Goal: Information Seeking & Learning: Learn about a topic

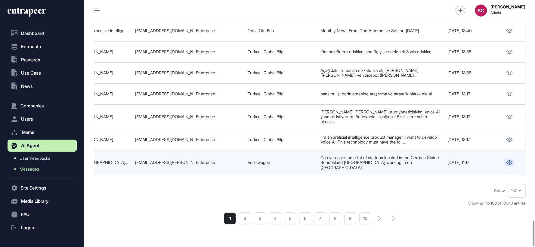
click at [508, 160] on icon at bounding box center [509, 162] width 6 height 4
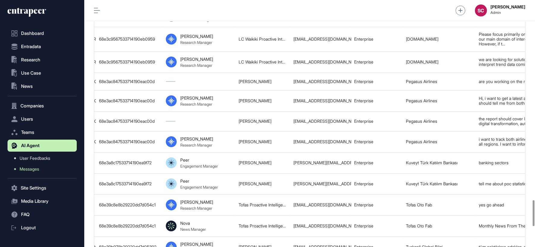
scroll to position [0, 350]
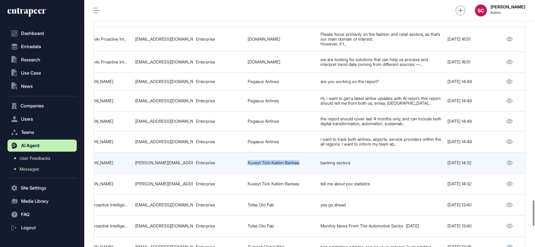
drag, startPoint x: 311, startPoint y: 145, endPoint x: 248, endPoint y: 147, distance: 62.9
click at [248, 152] on td "Kuveyt Türk Katılım Bankası" at bounding box center [281, 162] width 73 height 21
copy link "Kuveyt Türk Katılım Bankası"
drag, startPoint x: 133, startPoint y: 145, endPoint x: 196, endPoint y: 147, distance: 63.2
click at [196, 152] on tr "68e3a9c57533714190eaaea1 Overview of POC Statistics 68e3a8c17533714190ea9f72 Pe…" at bounding box center [134, 162] width 781 height 21
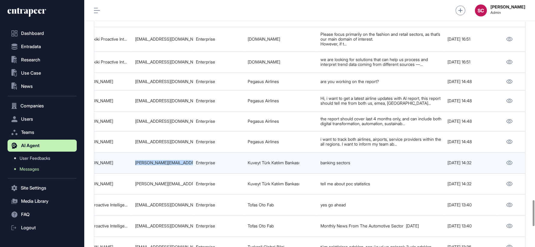
copy tr "mehmet_uzun@kuveytturk.com.tr"
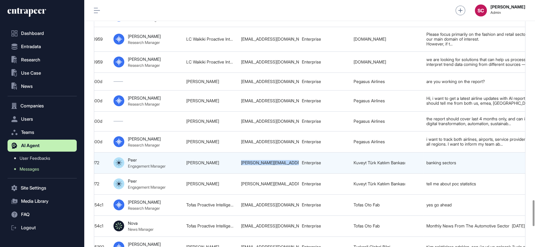
drag, startPoint x: 187, startPoint y: 146, endPoint x: 230, endPoint y: 147, distance: 43.4
click at [230, 152] on td "Mehmet Burhanettin Uzun" at bounding box center [210, 162] width 55 height 21
copy link "Mehmet Burhanettin U"
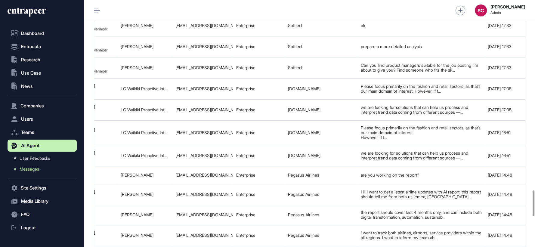
scroll to position [0, 350]
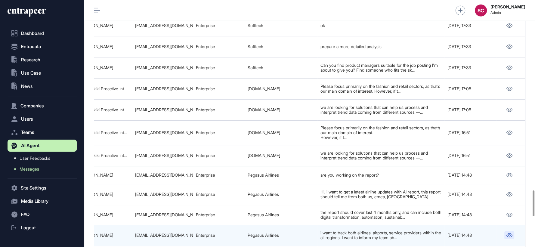
click at [513, 231] on link at bounding box center [509, 235] width 10 height 8
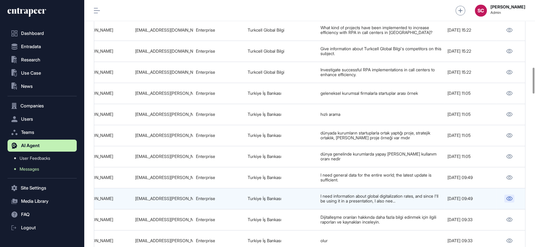
click at [507, 196] on icon at bounding box center [509, 198] width 6 height 4
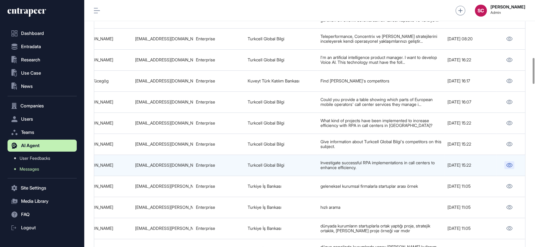
click at [506, 161] on link at bounding box center [509, 165] width 10 height 8
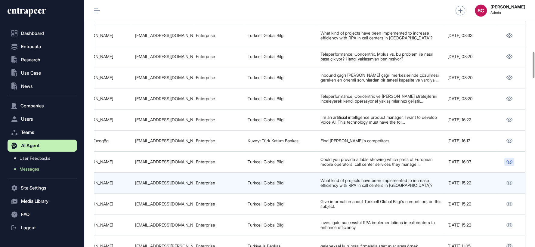
scroll to position [483, 0]
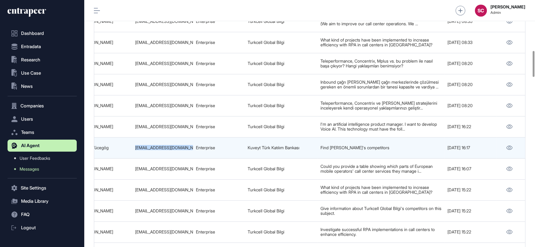
drag, startPoint x: 179, startPoint y: 138, endPoint x: 192, endPoint y: 139, distance: 12.7
click at [192, 139] on td "faruk.yucegog@kuveytturk.com.tr" at bounding box center [162, 147] width 61 height 21
copy div "faruk.yucegog@kuveytturk.c"
drag, startPoint x: 245, startPoint y: 139, endPoint x: 303, endPoint y: 134, distance: 58.3
click at [303, 137] on td "Kuveyt Türk Katılım Bankası" at bounding box center [281, 147] width 73 height 21
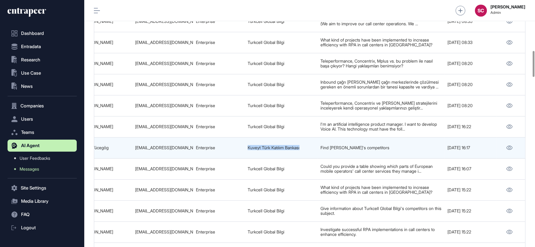
copy link "Kuveyt Türk Katılım Bankası"
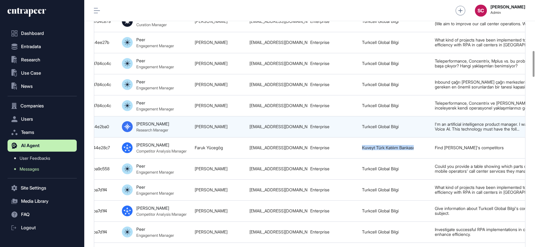
scroll to position [0, 233]
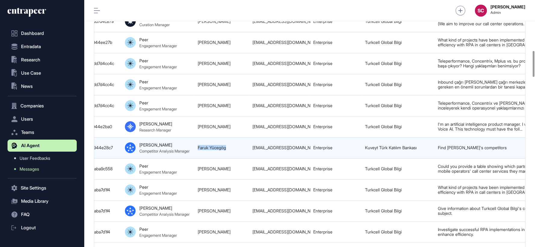
drag, startPoint x: 232, startPoint y: 139, endPoint x: 198, endPoint y: 140, distance: 34.6
click at [198, 140] on td "Faruk Yücegög" at bounding box center [222, 147] width 55 height 21
copy link "Faruk Yücegög"
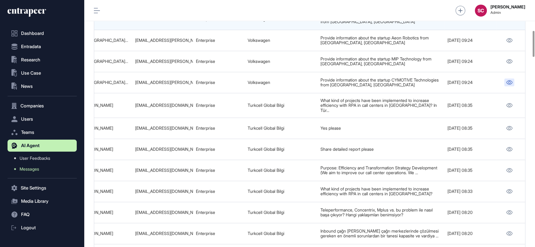
scroll to position [267, 0]
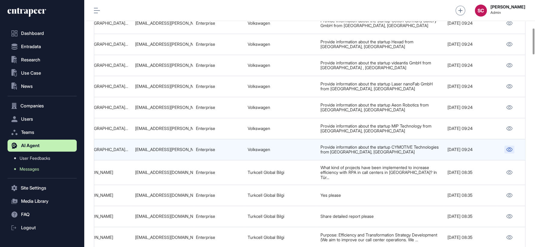
drag, startPoint x: 509, startPoint y: 138, endPoint x: 510, endPoint y: 141, distance: 3.5
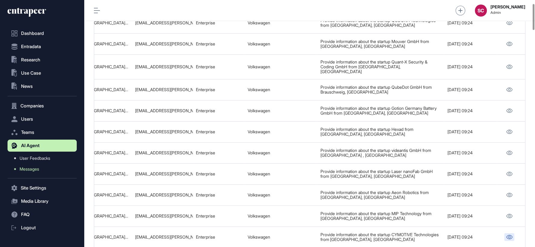
scroll to position [33, 0]
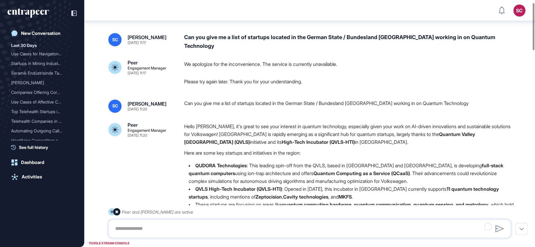
scroll to position [13, 0]
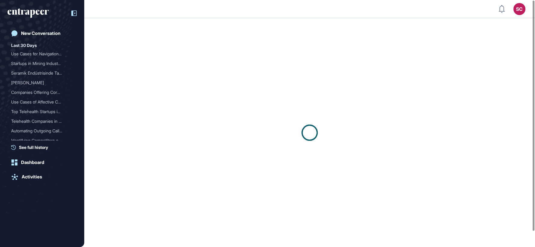
click at [73, 11] on icon at bounding box center [73, 13] width 5 height 5
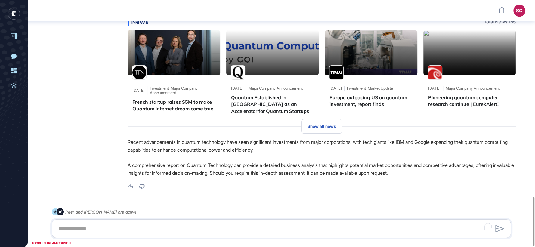
scroll to position [986, 0]
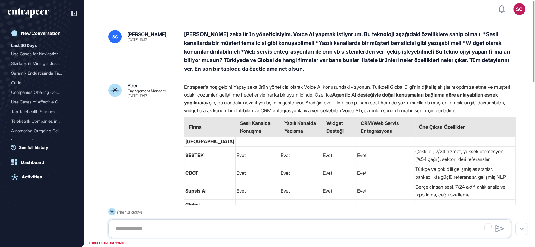
click at [293, 46] on div "Ben yapay zeka ürün yöneticisiyim. Voıce AI yapmak istiyorum. Bu teknoloji aşağ…" at bounding box center [350, 51] width 332 height 43
drag, startPoint x: 419, startPoint y: 110, endPoint x: 493, endPoint y: 111, distance: 74.0
click at [493, 111] on p "Entrapeer'a hoş geldin! Yapay zeka ürün yöneticisi olarak Voice AI konusundaki …" at bounding box center [350, 98] width 332 height 31
copy p "Voice AI çözümleri sunan firmalar"
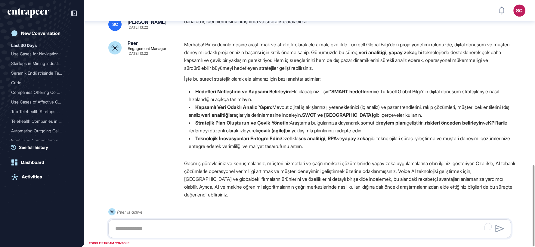
scroll to position [500, 0]
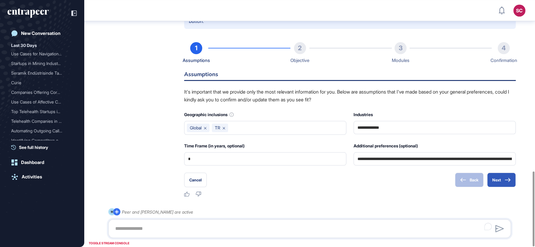
scroll to position [563, 0]
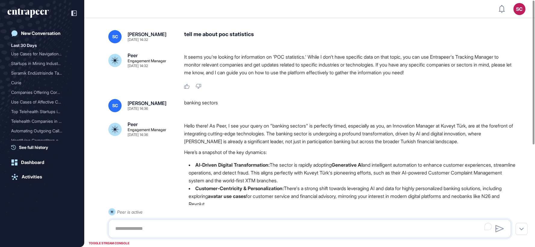
click at [193, 32] on div "tell me about poc statistics" at bounding box center [350, 36] width 332 height 13
copy div "tell me about poc statistics"
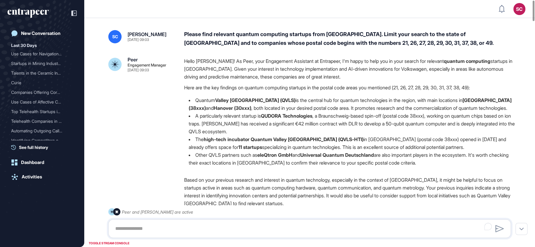
click at [250, 30] on div "Please find relevant quantum computing startups from [GEOGRAPHIC_DATA]. Limit y…" at bounding box center [350, 38] width 332 height 17
click at [359, 38] on div "Please find relevant quantum computing startups from [GEOGRAPHIC_DATA]. Limit y…" at bounding box center [350, 38] width 332 height 17
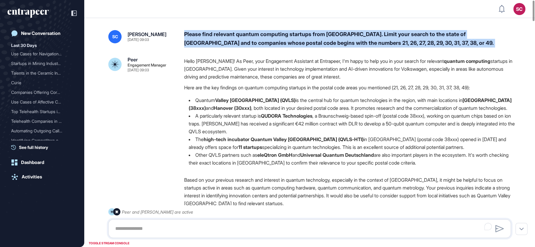
click at [359, 38] on div "Please find relevant quantum computing startups from Germany. Limit your search…" at bounding box center [350, 38] width 332 height 17
copy div "Please find relevant quantum computing startups from Germany. Limit your search…"
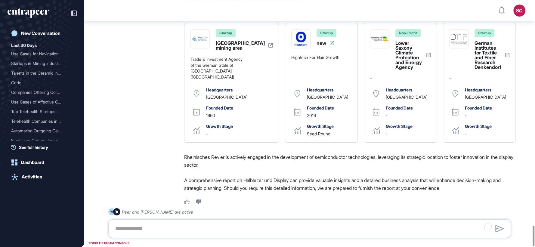
scroll to position [2660, 0]
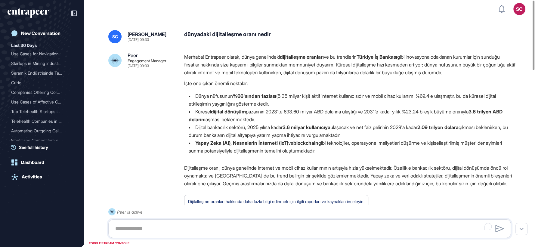
click at [229, 35] on div "dünyadaki dijitalleşme oranı nedir" at bounding box center [350, 36] width 332 height 13
copy div "dünyadaki dijitalleşme oranı nedir"
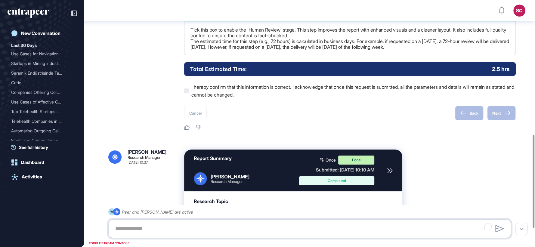
scroll to position [406, 0]
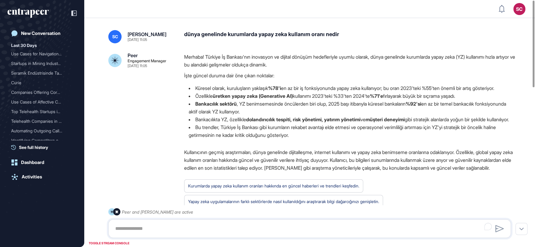
click at [214, 35] on div "dünya genelinde kurumlarda yapay zeka kullanım oranı nedir" at bounding box center [350, 36] width 332 height 13
copy div "dünya genelinde kurumlarda yapay zeka kullanım oranı nedir"
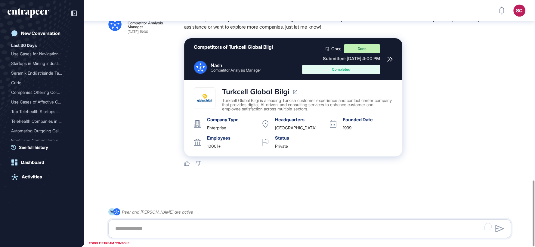
scroll to position [673, 0]
click at [391, 58] on icon at bounding box center [390, 59] width 5 height 5
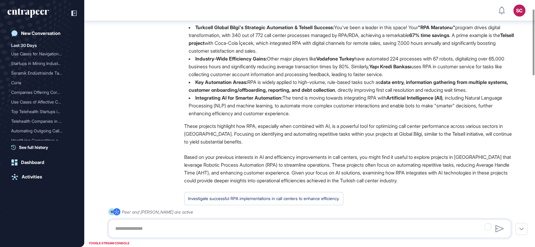
scroll to position [0, 0]
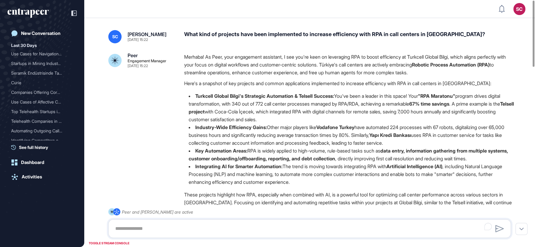
click at [301, 34] on div "What kind of projects have been implemented to increase efficiency with RPA in …" at bounding box center [350, 36] width 332 height 13
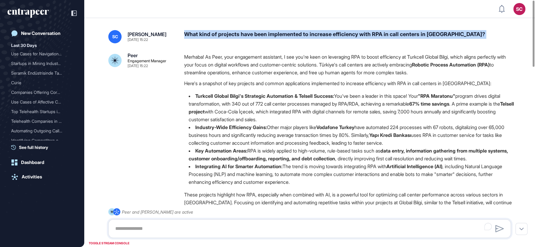
click at [301, 34] on div "What kind of projects have been implemented to increase efficiency with RPA in …" at bounding box center [350, 36] width 332 height 13
copy div "What kind of projects have been implemented to increase efficiency with RPA in …"
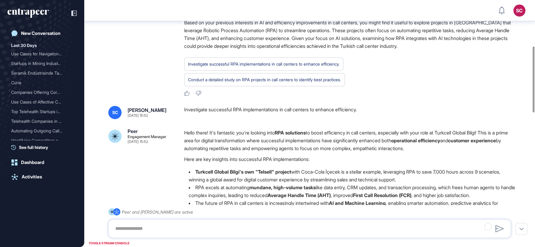
scroll to position [172, 0]
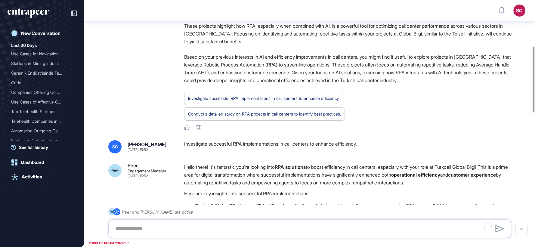
click at [278, 143] on div "Investigate successful RPA implementations in call centers to enhance efficienc…" at bounding box center [350, 146] width 332 height 13
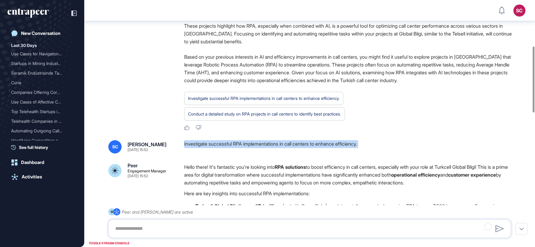
click at [278, 143] on div "Investigate successful RPA implementations in call centers to enhance efficienc…" at bounding box center [350, 146] width 332 height 13
copy div "Investigate successful RPA implementations in call centers to enhance efficienc…"
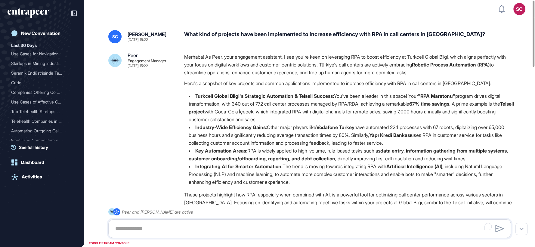
click at [306, 38] on div "What kind of projects have been implemented to increase efficiency with RPA in …" at bounding box center [350, 36] width 332 height 13
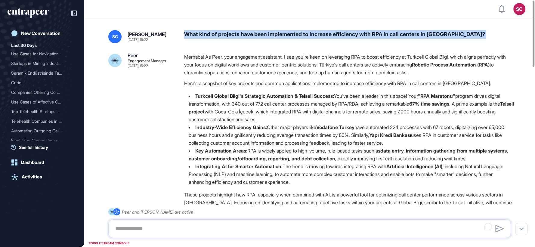
click at [306, 38] on div "What kind of projects have been implemented to increase efficiency with RPA in …" at bounding box center [350, 36] width 332 height 13
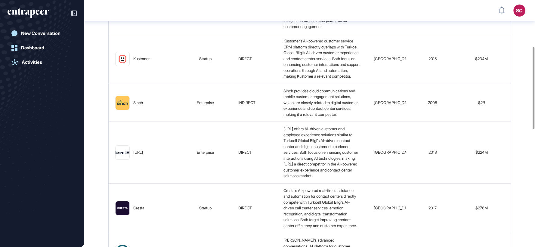
scroll to position [337, 0]
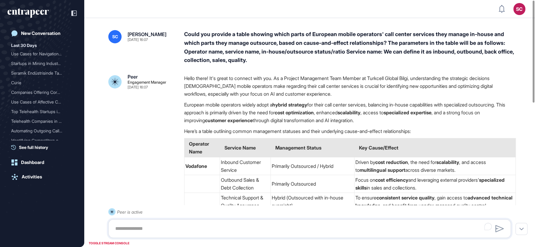
click at [261, 43] on div "Could you provide a table showing which parts of European mobile operators' cal…" at bounding box center [350, 47] width 332 height 35
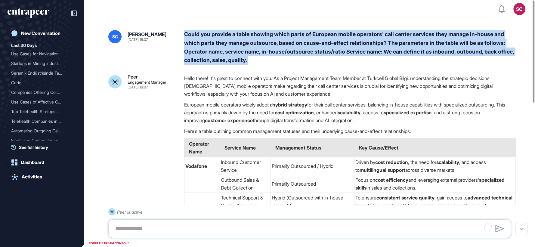
click at [261, 43] on div "Could you provide a table showing which parts of European mobile operators' cal…" at bounding box center [350, 47] width 332 height 35
copy div "Could you provide a table showing which parts of European mobile operators' cal…"
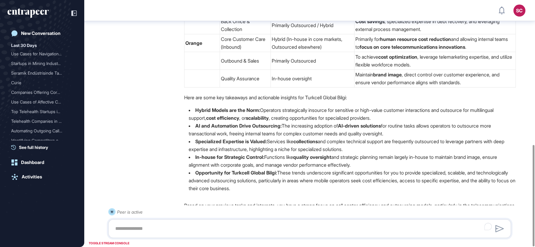
scroll to position [351, 0]
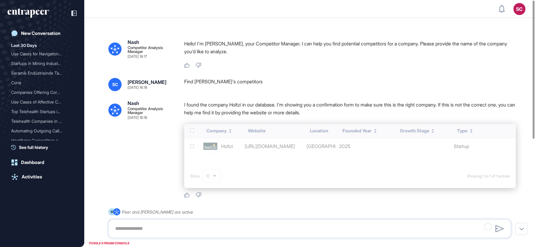
click at [254, 82] on div "Find [PERSON_NAME]'s competitors" at bounding box center [350, 84] width 332 height 13
copy div "Find [PERSON_NAME]'s competitors"
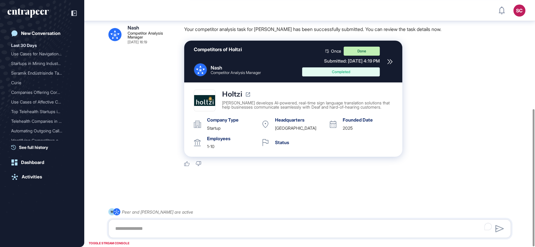
scroll to position [195, 0]
click at [391, 59] on icon at bounding box center [389, 61] width 5 height 5
click at [202, 103] on img at bounding box center [204, 100] width 21 height 11
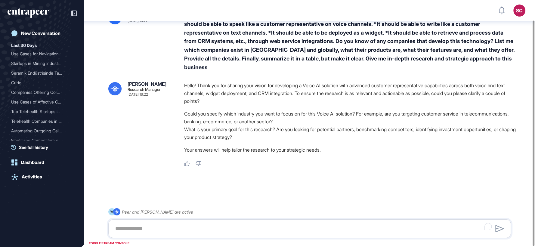
scroll to position [22, 0]
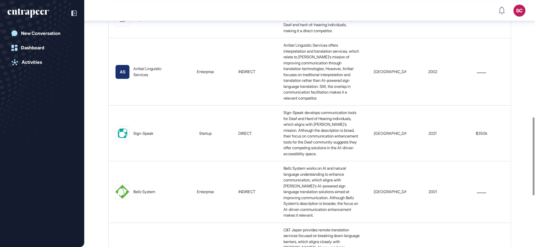
scroll to position [371, 0]
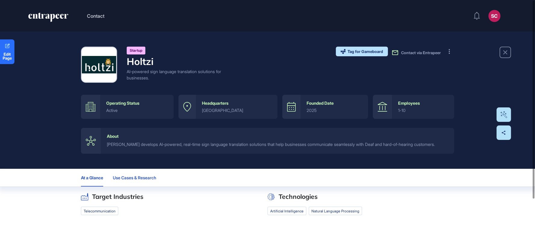
click at [126, 176] on span "Use Cases & Research" at bounding box center [134, 177] width 43 height 5
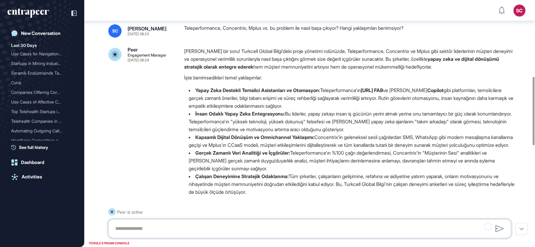
scroll to position [440, 0]
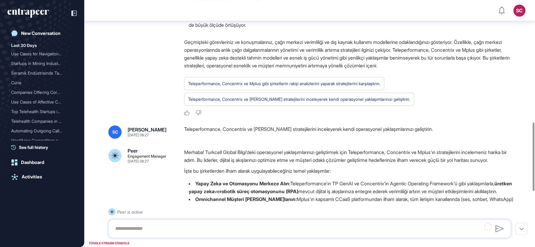
click at [300, 139] on div "Teleperformance, Concentrix ve Mplus'ın stratejilerini inceleyerek kendi operas…" at bounding box center [350, 131] width 332 height 13
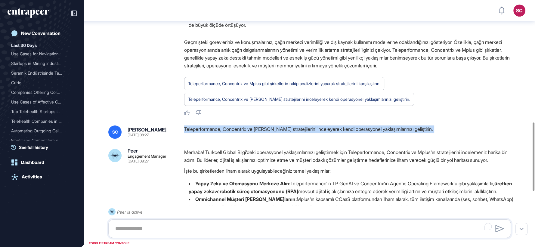
click at [300, 139] on div "Teleperformance, Concentrix ve Mplus'ın stratejilerini inceleyerek kendi operas…" at bounding box center [350, 131] width 332 height 13
copy div "Teleperformance, Concentrix ve Mplus'ın stratejilerini inceleyerek kendi operas…"
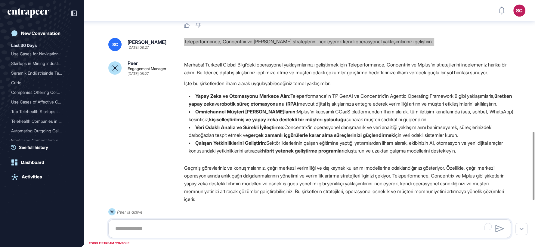
scroll to position [473, 0]
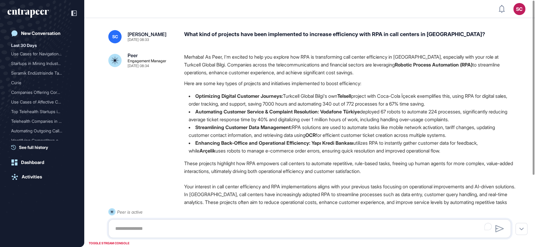
click at [264, 41] on div "What kind of projects have been implemented to increase efficiency with RPA in …" at bounding box center [350, 36] width 332 height 13
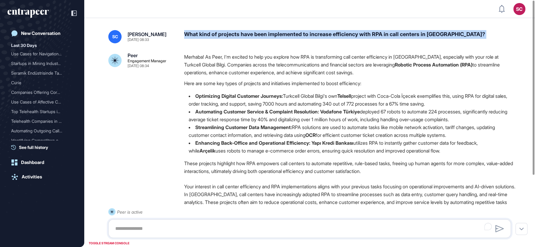
click at [264, 41] on div "What kind of projects have been implemented to increase efficiency with RPA in …" at bounding box center [350, 36] width 332 height 13
copy div "What kind of projects have been implemented to increase efficiency with RPA in …"
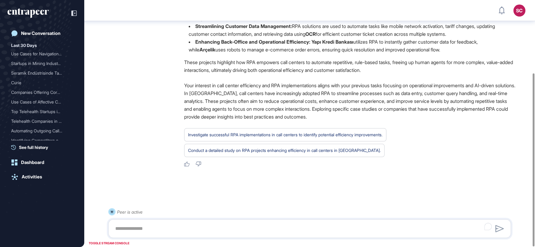
scroll to position [104, 0]
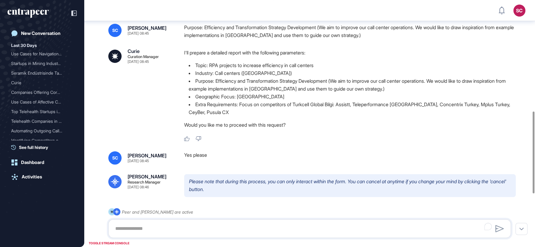
scroll to position [293, 0]
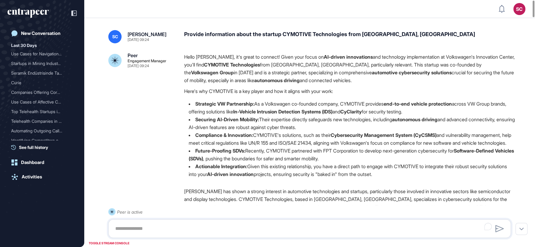
click at [318, 116] on li "Securing AI-Driven Mobility: Their expertise directly safeguards new technologi…" at bounding box center [350, 124] width 332 height 16
drag, startPoint x: 285, startPoint y: 32, endPoint x: 423, endPoint y: 33, distance: 137.5
click at [423, 33] on div "Provide information about the startup CYMOTIVE Technologies from [GEOGRAPHIC_DA…" at bounding box center [350, 36] width 332 height 13
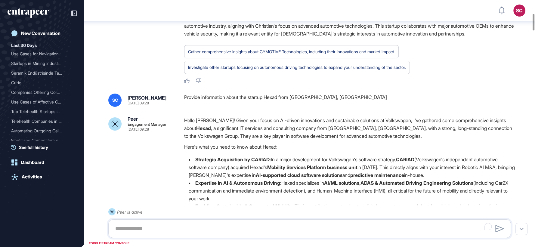
scroll to position [204, 0]
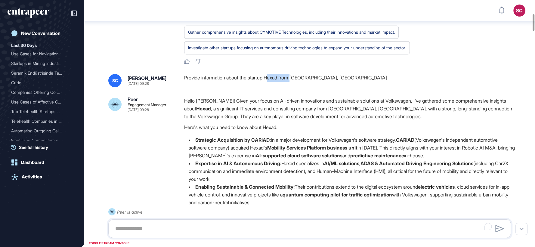
drag, startPoint x: 272, startPoint y: 85, endPoint x: 298, endPoint y: 85, distance: 25.3
click at [298, 85] on div "Provide information about the startup Hexad from [GEOGRAPHIC_DATA], [GEOGRAPHIC…" at bounding box center [350, 80] width 332 height 13
click at [273, 86] on div "Provide information about the startup Hexad from [GEOGRAPHIC_DATA], [GEOGRAPHIC…" at bounding box center [350, 80] width 332 height 13
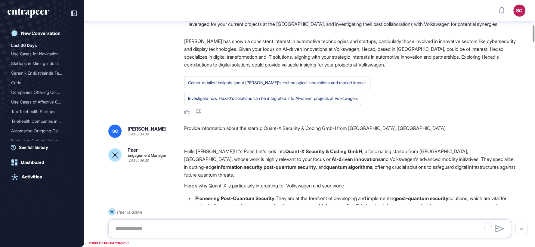
scroll to position [404, 0]
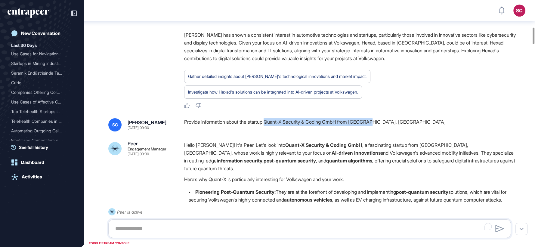
drag, startPoint x: 269, startPoint y: 136, endPoint x: 380, endPoint y: 140, distance: 110.5
click at [380, 131] on div "Provide information about the startup Quant-X Security & Coding GmbH from hanno…" at bounding box center [350, 124] width 332 height 13
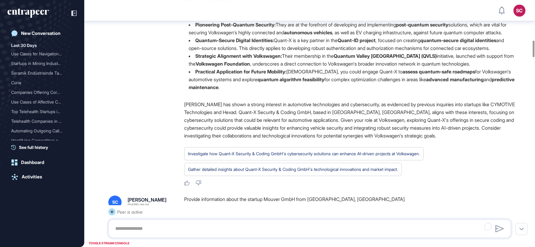
scroll to position [705, 0]
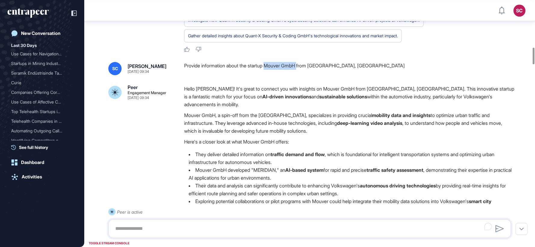
drag, startPoint x: 269, startPoint y: 95, endPoint x: 304, endPoint y: 100, distance: 34.9
click at [304, 75] on div "Provide information about the startup Mouver GmbH from hannover, Germany" at bounding box center [350, 68] width 332 height 13
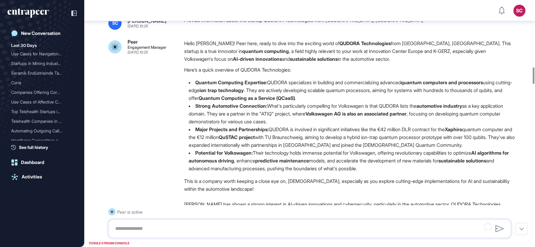
scroll to position [972, 0]
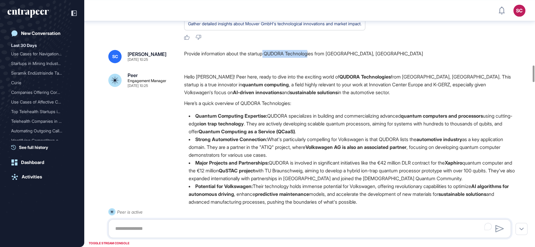
drag, startPoint x: 268, startPoint y: 85, endPoint x: 314, endPoint y: 89, distance: 46.3
click at [314, 63] on div "Provide information about the startup QUDORA Technologies from Braunschweig, Ge…" at bounding box center [350, 56] width 332 height 13
drag, startPoint x: 266, startPoint y: 82, endPoint x: 335, endPoint y: 90, distance: 69.6
click at [335, 63] on div "Provide information about the startup QUDORA Technologies from Braunschweig, Ge…" at bounding box center [350, 56] width 332 height 13
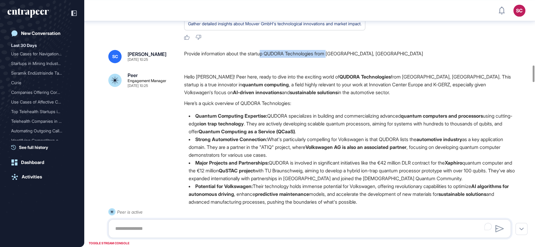
click at [335, 63] on div "Provide information about the startup QUDORA Technologies from Braunschweig, Ge…" at bounding box center [350, 56] width 332 height 13
drag, startPoint x: 270, startPoint y: 81, endPoint x: 322, endPoint y: 85, distance: 51.9
click at [322, 63] on div "Provide information about the startup QUDORA Technologies from Braunschweig, Ge…" at bounding box center [350, 56] width 332 height 13
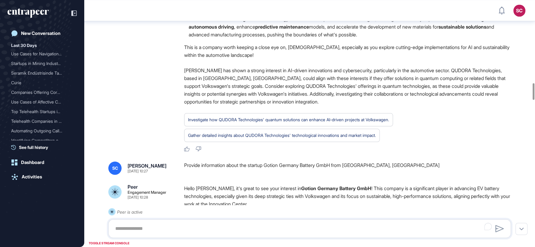
scroll to position [1307, 0]
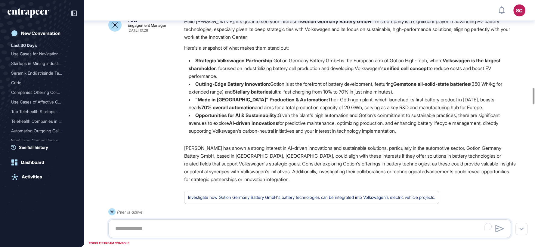
drag, startPoint x: 268, startPoint y: 27, endPoint x: 325, endPoint y: 30, distance: 56.7
click at [325, 8] on div "Provide information about the startup Gotion Germany Battery GmbH from Göttinge…" at bounding box center [350, 1] width 332 height 13
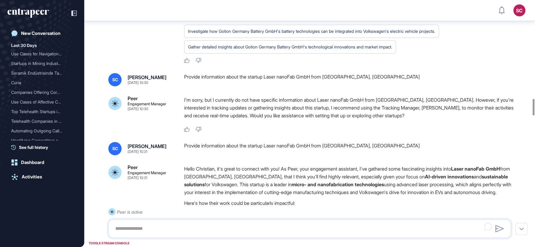
scroll to position [1474, 0]
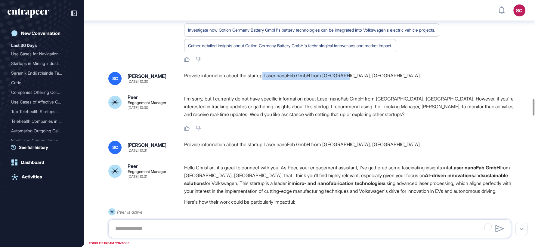
drag, startPoint x: 268, startPoint y: 102, endPoint x: 353, endPoint y: 109, distance: 85.2
click at [353, 85] on div "Provide information about the startup Laser nanoFab GmbH from Göttingen, Germany" at bounding box center [350, 78] width 332 height 13
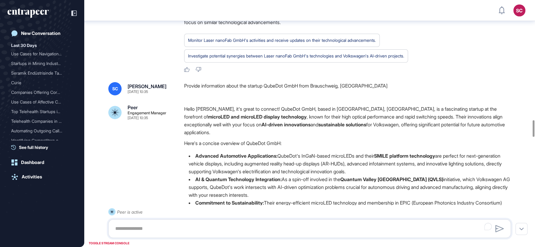
scroll to position [1775, 0]
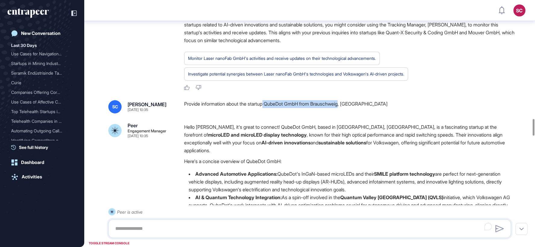
drag, startPoint x: 268, startPoint y: 140, endPoint x: 347, endPoint y: 142, distance: 78.3
click at [347, 113] on div "Provide information about the startup QubeDot GmbH from Brauschweig, Germany" at bounding box center [350, 106] width 332 height 13
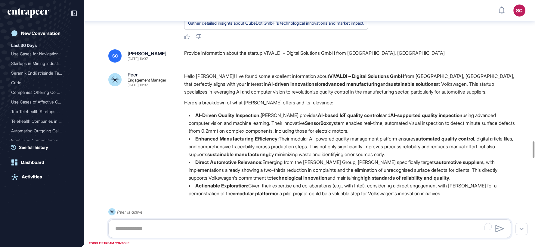
scroll to position [2109, 0]
drag, startPoint x: 270, startPoint y: 88, endPoint x: 344, endPoint y: 91, distance: 74.4
click at [344, 63] on div "Provide information about the startup VIVALDI – Digital Solutions GmbH from Hil…" at bounding box center [350, 56] width 332 height 13
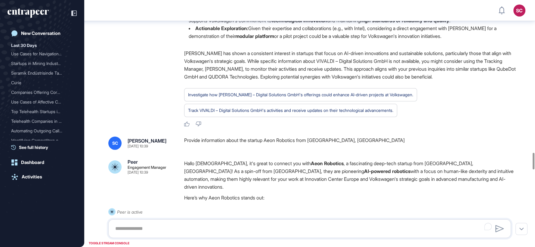
scroll to position [2310, 0]
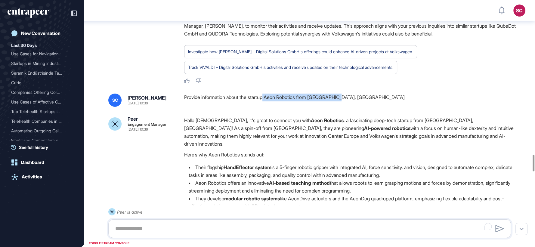
drag, startPoint x: 268, startPoint y: 131, endPoint x: 347, endPoint y: 137, distance: 78.7
click at [347, 107] on div "Provide information about the startup Aeon Robotics from Braunschweig, Germany" at bounding box center [350, 100] width 332 height 13
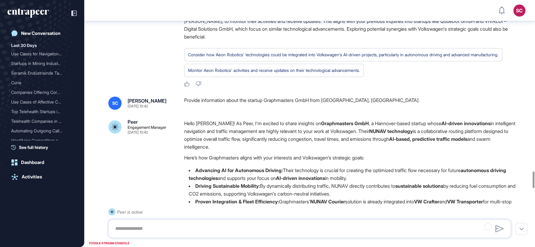
scroll to position [2611, 0]
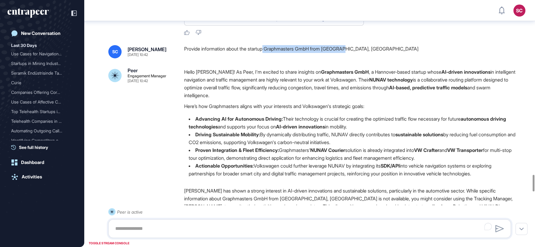
drag, startPoint x: 268, startPoint y: 82, endPoint x: 351, endPoint y: 88, distance: 83.2
click at [351, 58] on div "Provide information about the startup Graphmasters GmbH from Hannover, Germany" at bounding box center [350, 51] width 332 height 13
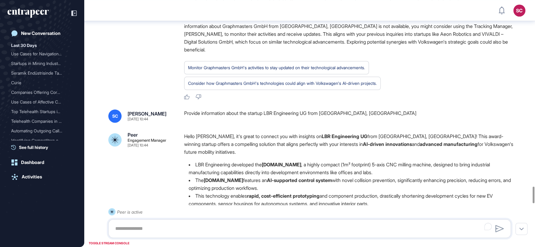
scroll to position [2799, 0]
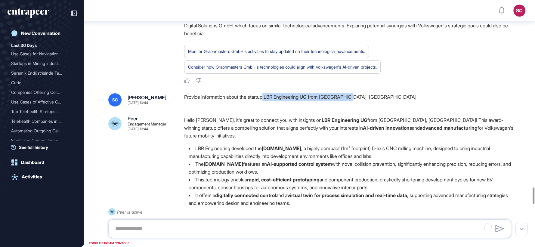
drag, startPoint x: 268, startPoint y: 125, endPoint x: 359, endPoint y: 127, distance: 90.3
click at [359, 107] on div "Provide information about the startup LBR Engineering UG from Braunschweig, Ger…" at bounding box center [350, 99] width 332 height 13
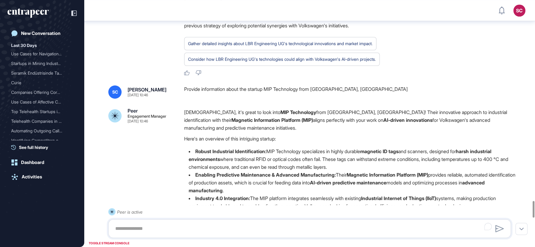
scroll to position [3034, 0]
drag, startPoint x: 268, startPoint y: 113, endPoint x: 335, endPoint y: 116, distance: 66.6
click at [335, 98] on div "Provide information about the startup MIP Technology from Minden, Germany" at bounding box center [350, 91] width 332 height 13
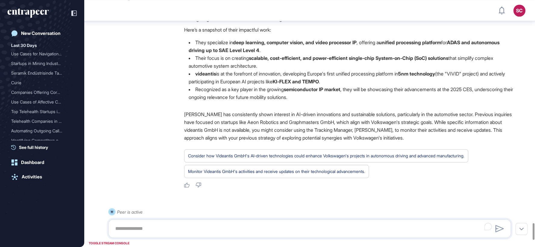
scroll to position [3301, 0]
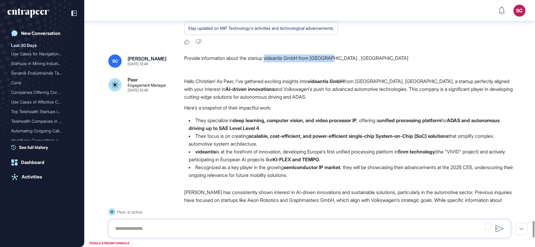
drag, startPoint x: 270, startPoint y: 94, endPoint x: 340, endPoint y: 95, distance: 70.1
click at [340, 68] on div "Provide information about the startup videantis GmbH from Hannover , Germany" at bounding box center [350, 60] width 332 height 13
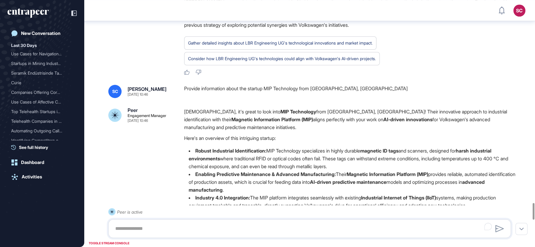
scroll to position [3034, 0]
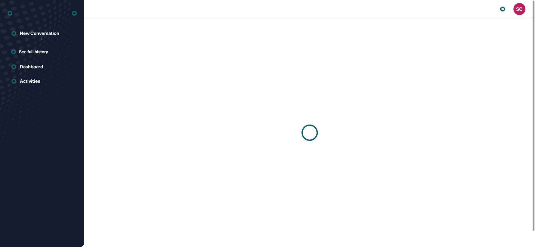
scroll to position [0, 0]
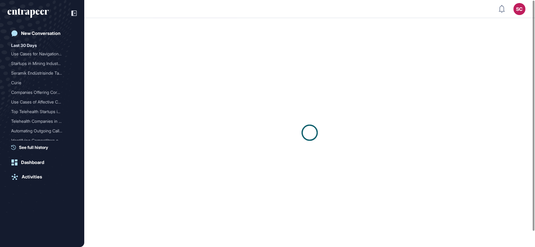
click at [74, 9] on div at bounding box center [70, 13] width 11 height 11
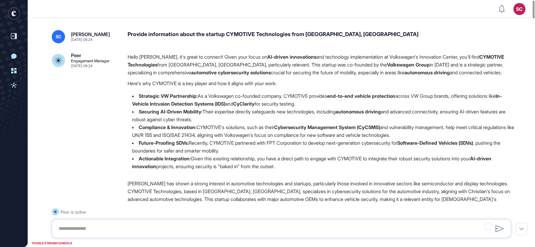
scroll to position [0, 0]
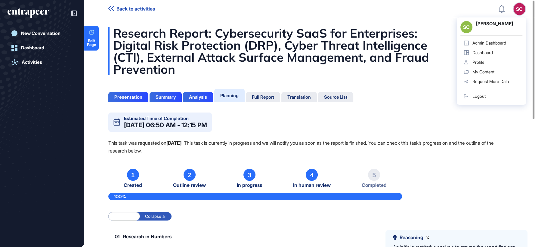
click at [519, 10] on div "SC SC [PERSON_NAME] Admin Dashboard Dashboard Profile My Content Request More D…" at bounding box center [519, 9] width 12 height 12
click at [503, 43] on div "Admin Dashboard" at bounding box center [489, 43] width 34 height 5
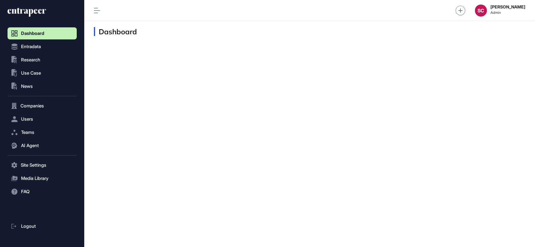
scroll to position [0, 0]
click at [54, 62] on button ".st0{fill:currentColor} Research" at bounding box center [42, 60] width 69 height 12
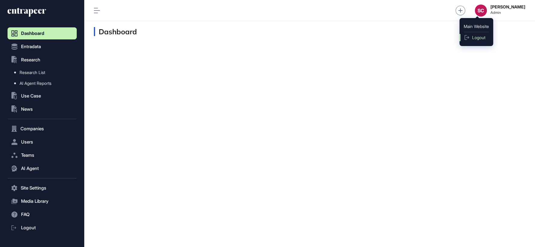
click at [478, 39] on span "Logout" at bounding box center [478, 37] width 13 height 5
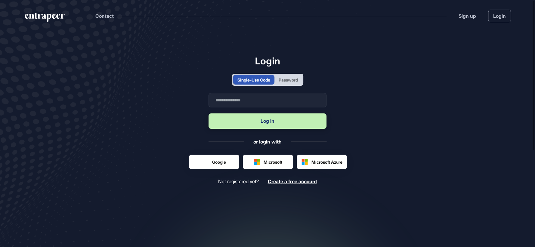
scroll to position [0, 0]
click at [282, 82] on div "Password" at bounding box center [288, 80] width 19 height 6
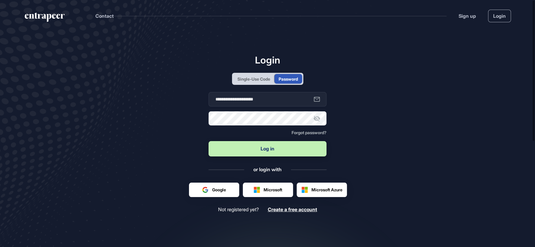
click at [276, 102] on input "**********" at bounding box center [268, 99] width 118 height 14
type input "**********"
click at [236, 153] on button "Log in" at bounding box center [268, 148] width 118 height 15
